Goal: Information Seeking & Learning: Learn about a topic

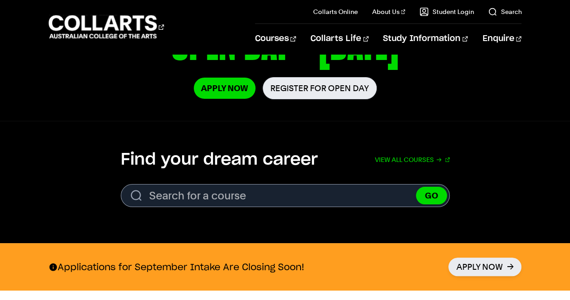
scroll to position [204, 0]
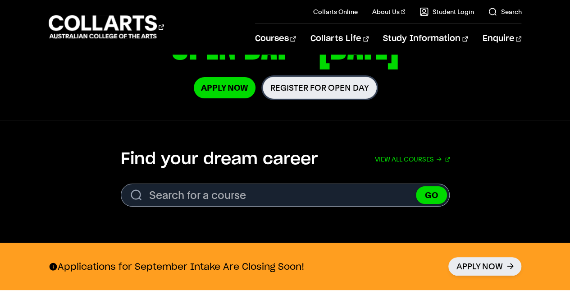
click at [340, 87] on link "Register for Open Day" at bounding box center [320, 88] width 114 height 22
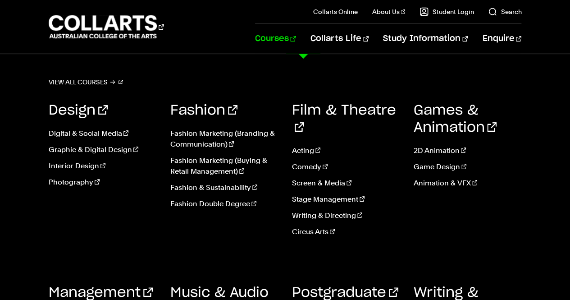
click at [296, 36] on link "Courses" at bounding box center [275, 39] width 41 height 30
click at [81, 164] on link "Interior Design" at bounding box center [103, 166] width 108 height 11
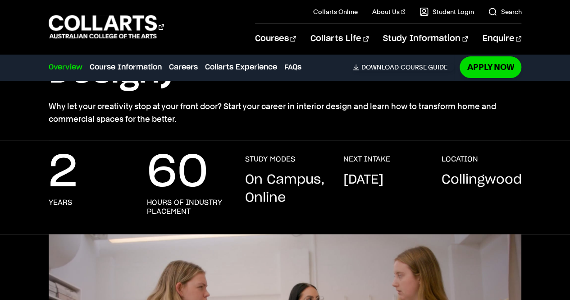
scroll to position [131, 0]
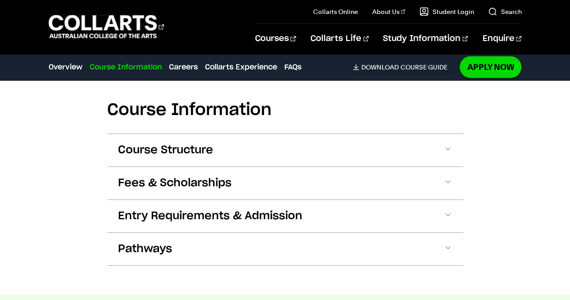
click at [263, 136] on button "Course Structure" at bounding box center [285, 150] width 356 height 32
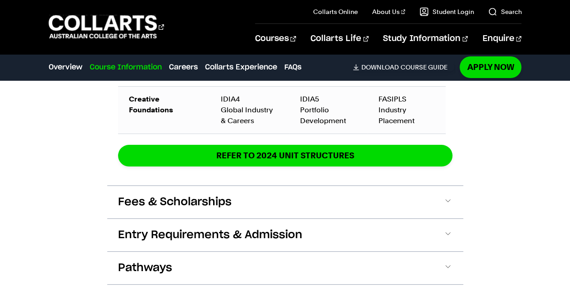
scroll to position [1639, 0]
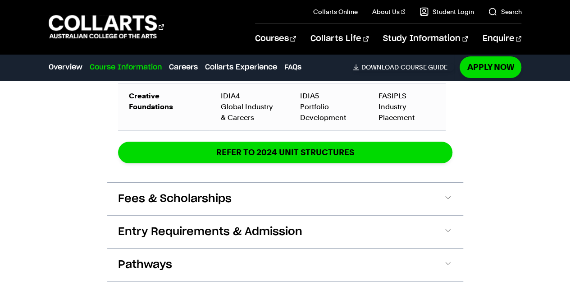
click at [400, 216] on button "Entry Requirements & Admission" at bounding box center [285, 232] width 356 height 32
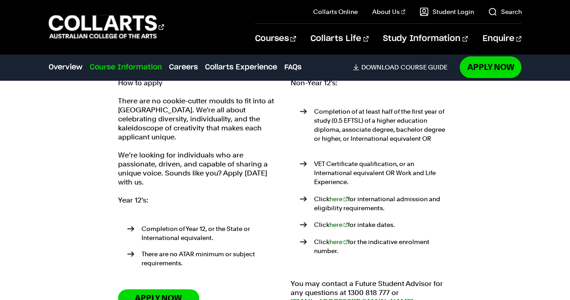
scroll to position [1818, 0]
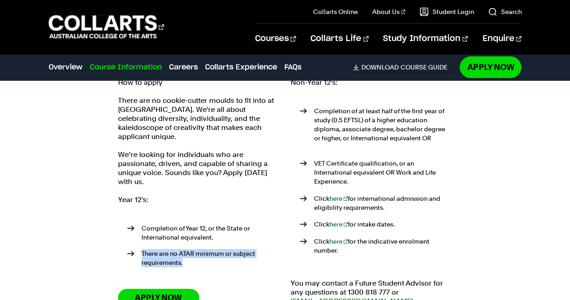
drag, startPoint x: 188, startPoint y: 239, endPoint x: 137, endPoint y: 229, distance: 51.8
click at [137, 249] on li "There are no ATAR minimum or subject requirements." at bounding box center [203, 258] width 153 height 18
click at [232, 248] on ul "Completion of Year 12, or the State or International equivalent. There are no A…" at bounding box center [199, 247] width 162 height 68
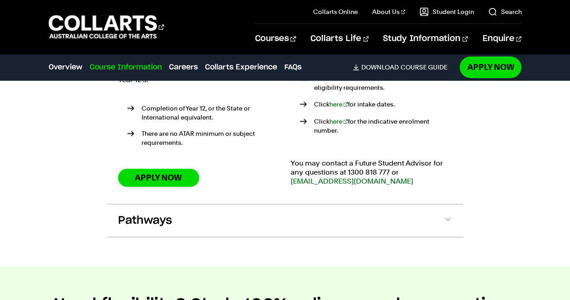
click at [223, 204] on button "Pathways" at bounding box center [285, 220] width 356 height 32
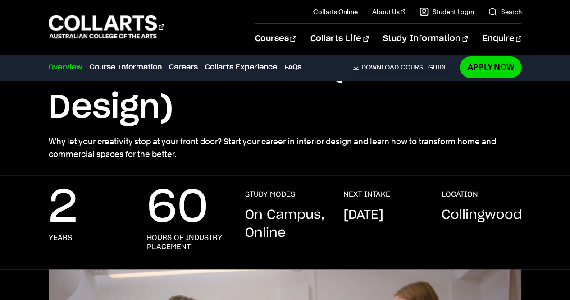
scroll to position [0, 0]
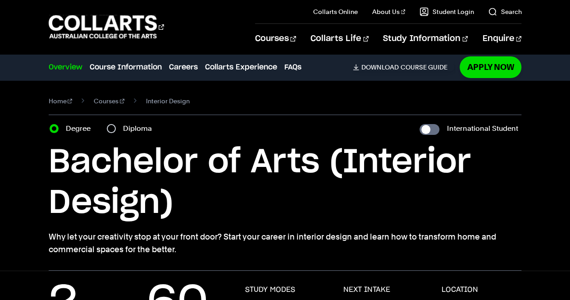
click at [99, 99] on link "Courses" at bounding box center [109, 101] width 31 height 13
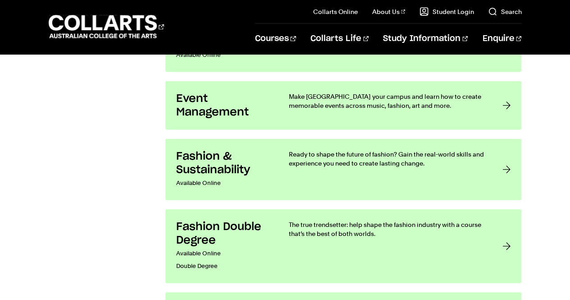
scroll to position [923, 0]
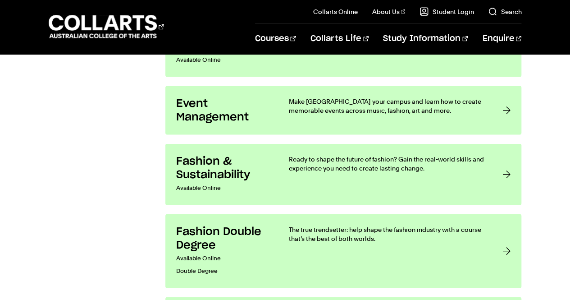
click at [246, 232] on h3 "Fashion Double Degree" at bounding box center [223, 238] width 95 height 27
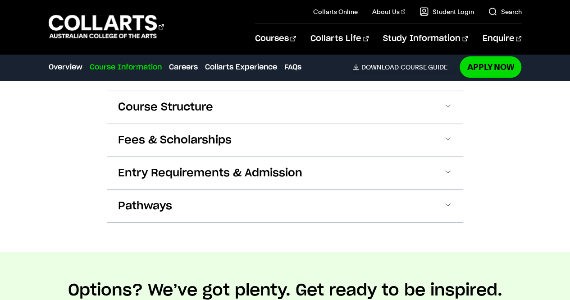
scroll to position [1049, 0]
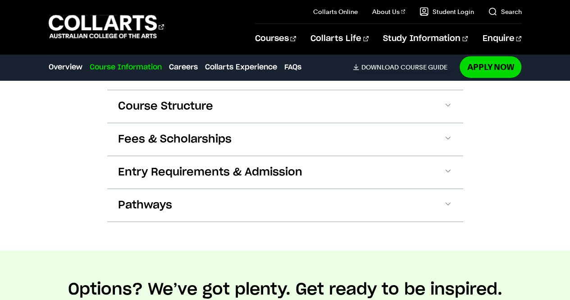
click at [302, 167] on button "Entry Requirements & Admission" at bounding box center [285, 172] width 356 height 32
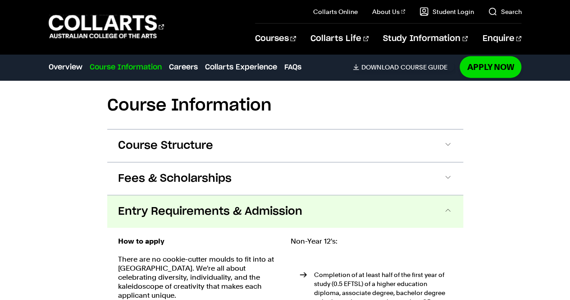
scroll to position [1007, 0]
